Goal: Transaction & Acquisition: Purchase product/service

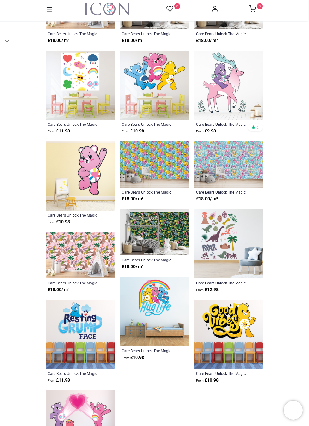
scroll to position [525, 0]
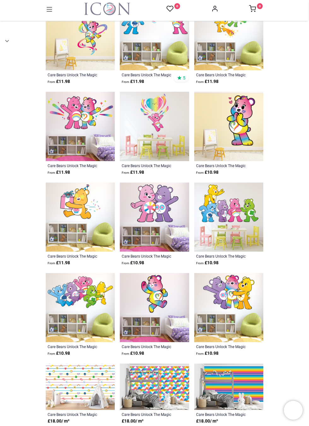
scroll to position [108, 0]
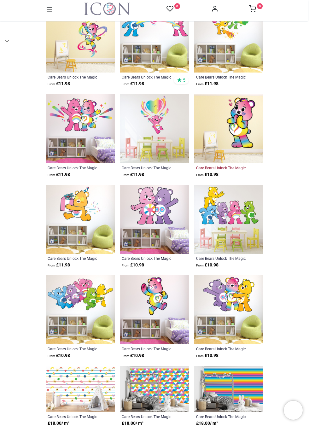
click at [237, 165] on div "Care Bears Unlock The Magic Togetherness Bear & Love Hearts" at bounding box center [222, 167] width 52 height 5
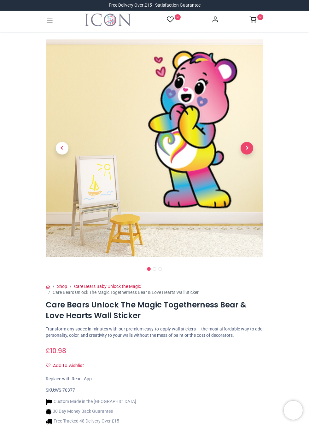
click at [247, 149] on span "Next" at bounding box center [247, 148] width 13 height 13
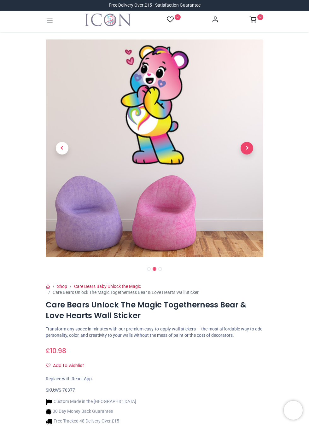
click at [247, 148] on span "Next" at bounding box center [247, 148] width 13 height 13
click at [248, 148] on span "Next" at bounding box center [247, 148] width 13 height 13
click at [247, 146] on span "Next" at bounding box center [247, 148] width 13 height 13
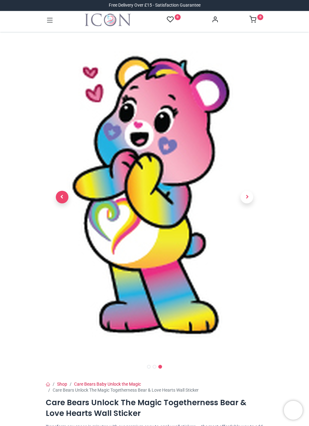
click at [61, 197] on span "Previous" at bounding box center [62, 197] width 13 height 13
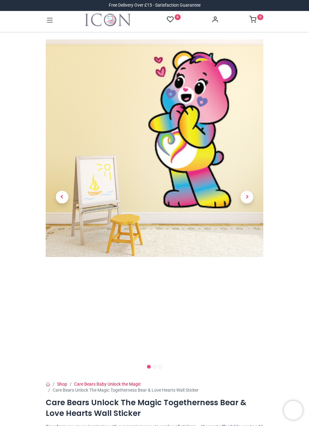
click at [60, 197] on link at bounding box center [62, 197] width 33 height 221
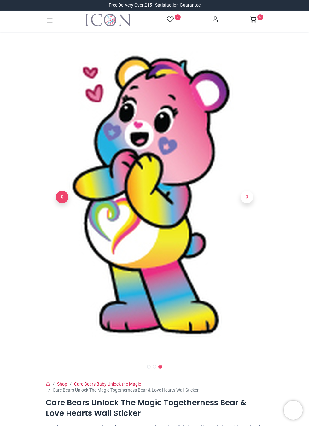
click at [61, 197] on span "Previous" at bounding box center [62, 197] width 13 height 13
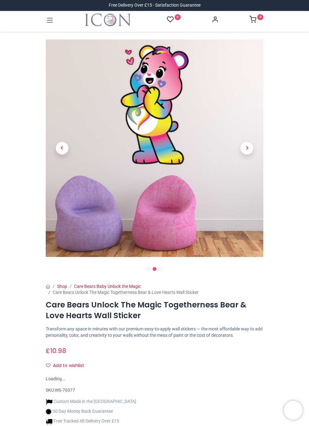
click at [47, 193] on link at bounding box center [62, 148] width 33 height 152
